Goal: Book appointment/travel/reservation

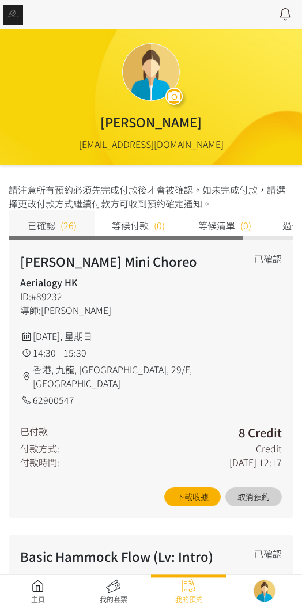
click at [42, 584] on link at bounding box center [38, 591] width 76 height 25
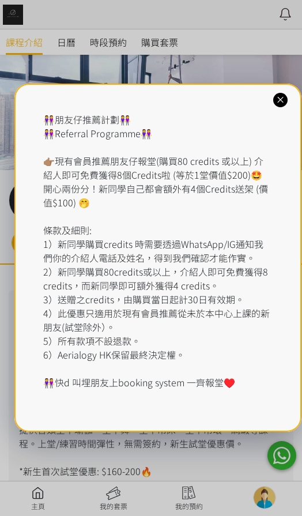
click at [286, 96] on div at bounding box center [280, 100] width 14 height 14
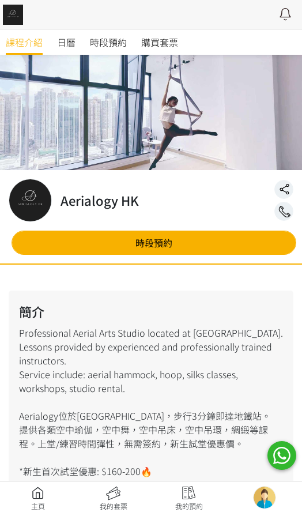
click at [119, 42] on span "時段預約" at bounding box center [108, 42] width 37 height 14
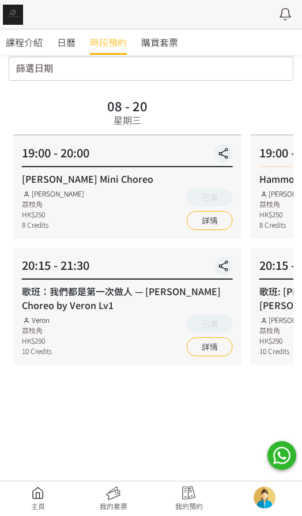
scroll to position [46, 0]
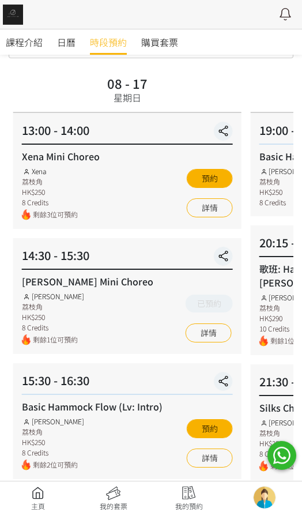
scroll to position [15, 0]
